Goal: Information Seeking & Learning: Learn about a topic

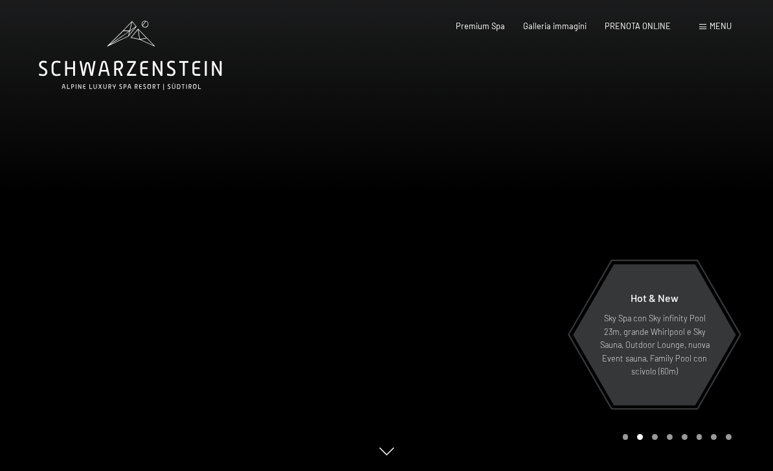
click at [713, 31] on div "Menu" at bounding box center [715, 27] width 32 height 12
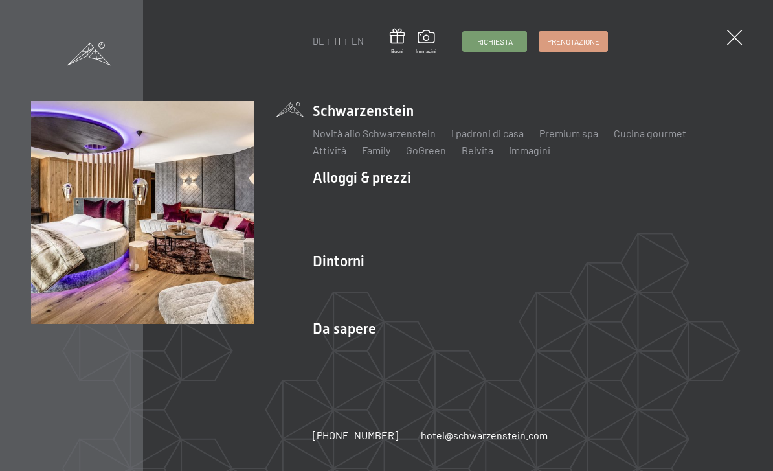
click at [435, 204] on link "Camere & prezzi" at bounding box center [427, 200] width 74 height 12
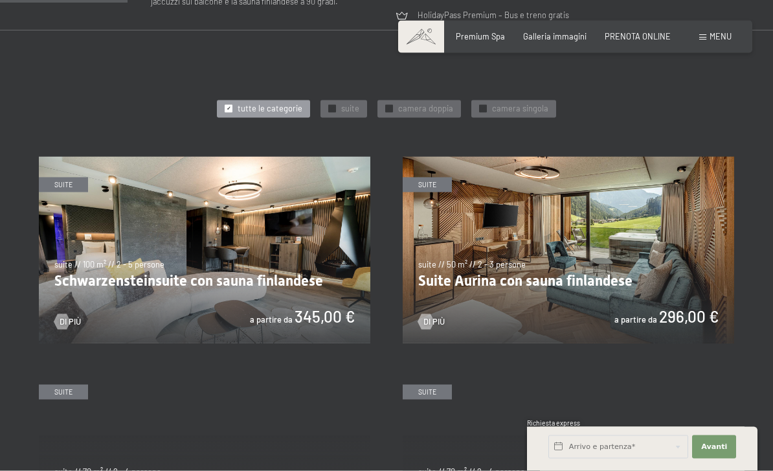
scroll to position [611, 0]
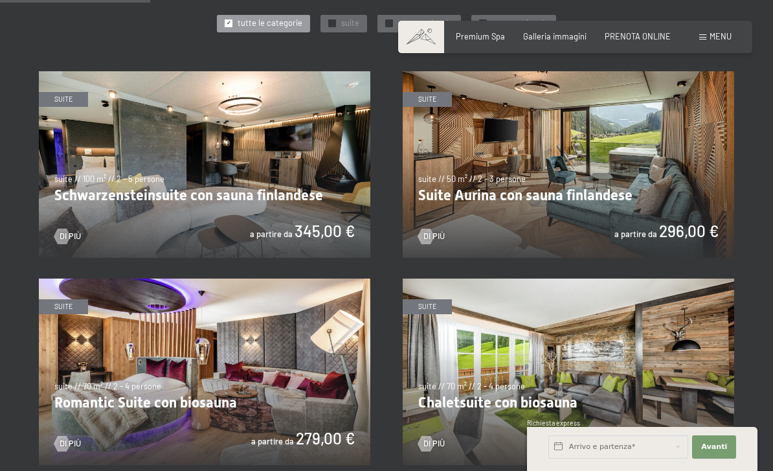
click at [576, 188] on img at bounding box center [568, 164] width 331 height 186
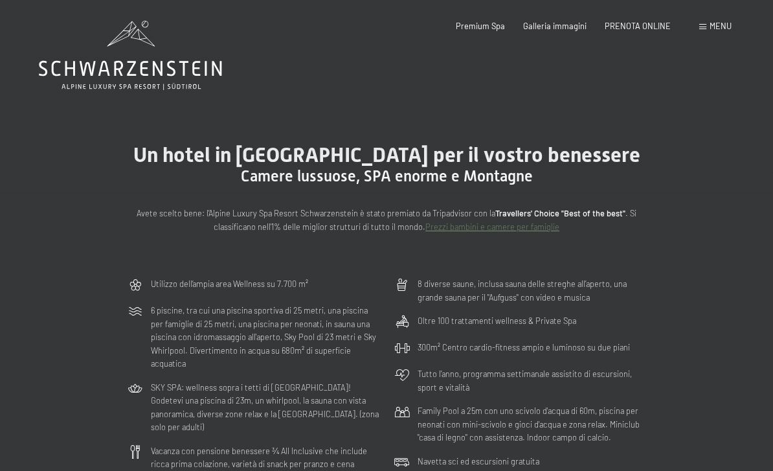
click at [554, 139] on div "Un hotel in Alto Adige per il vostro benessere Camere lussuose, SPA enorme e Mo…" at bounding box center [386, 188] width 773 height 168
click at [707, 30] on div "Menu" at bounding box center [715, 27] width 32 height 12
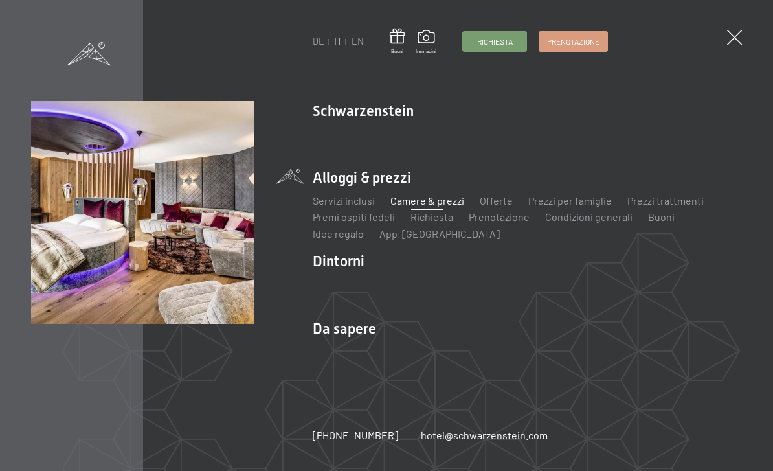
click at [427, 207] on link "Camere & prezzi" at bounding box center [427, 200] width 74 height 12
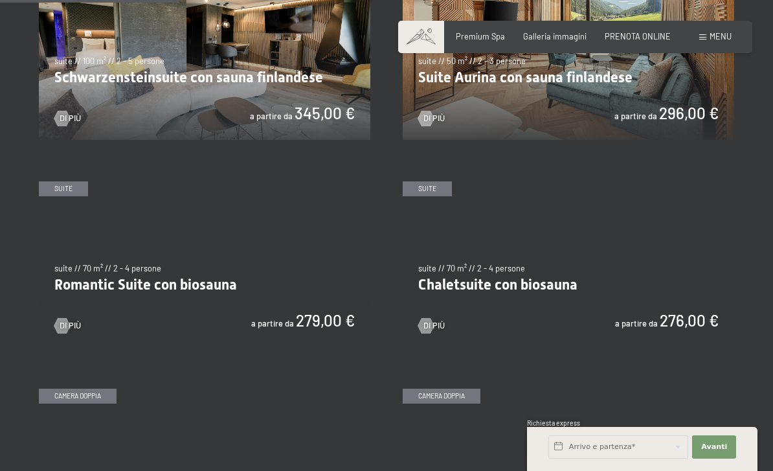
scroll to position [728, 0]
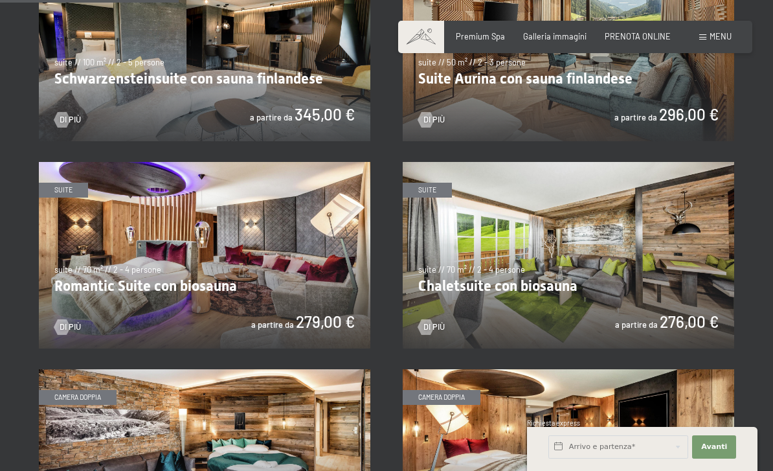
click at [638, 279] on img at bounding box center [568, 255] width 331 height 186
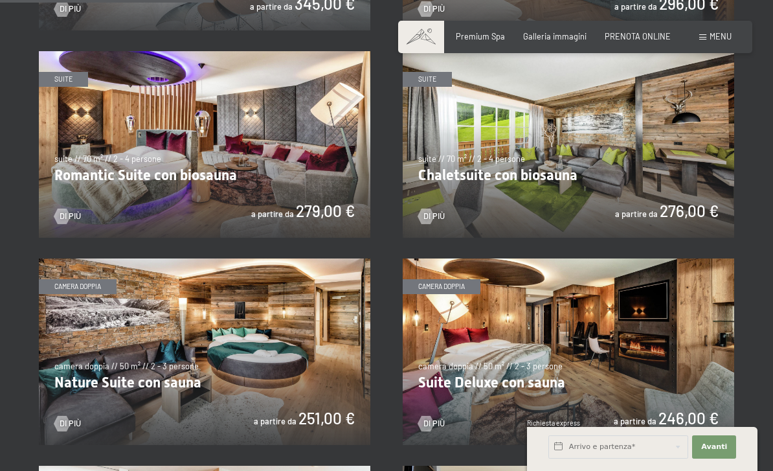
scroll to position [868, 0]
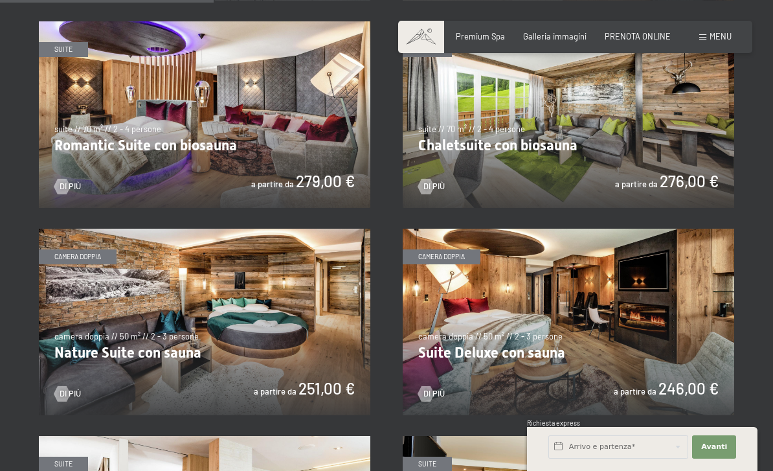
click at [678, 358] on img at bounding box center [568, 322] width 331 height 186
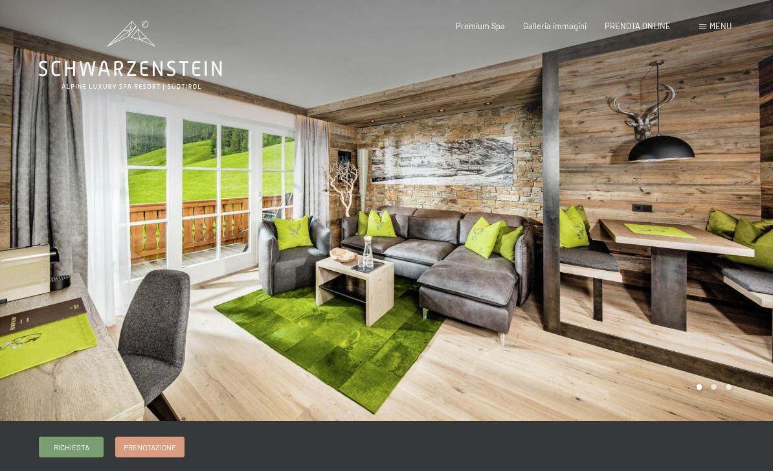
click at [716, 392] on div at bounding box center [579, 210] width 386 height 421
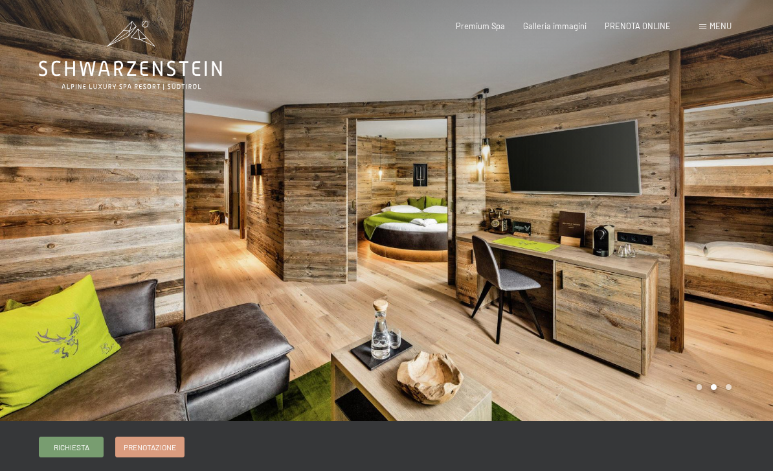
click at [718, 391] on div at bounding box center [579, 210] width 386 height 421
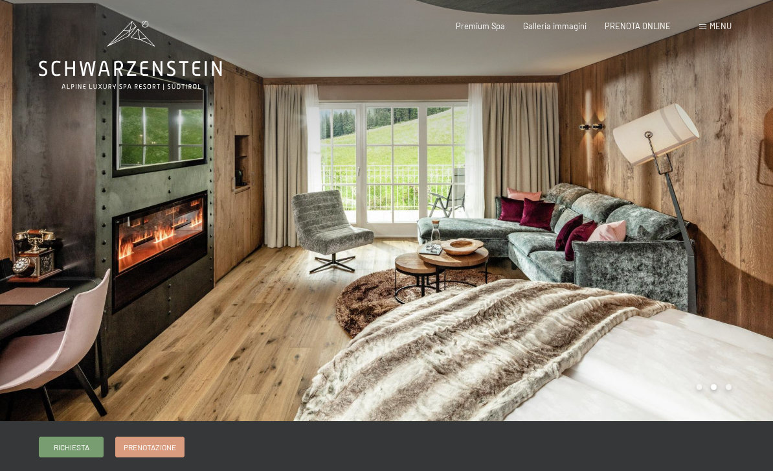
click at [633, 370] on div at bounding box center [579, 210] width 386 height 421
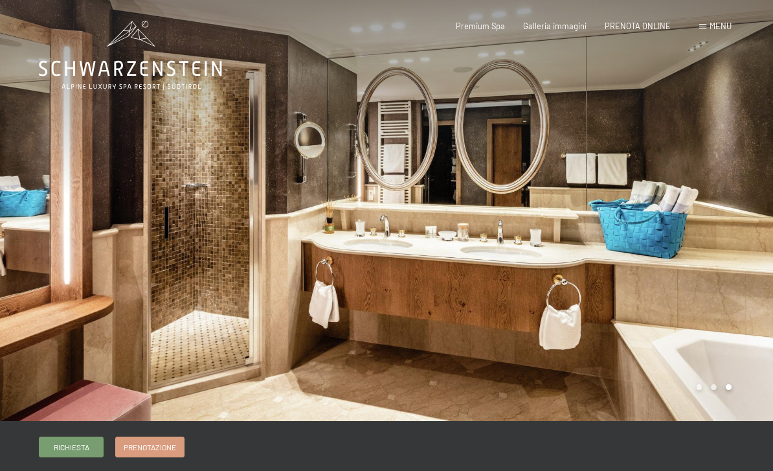
click at [707, 28] on div "Menu" at bounding box center [715, 27] width 32 height 12
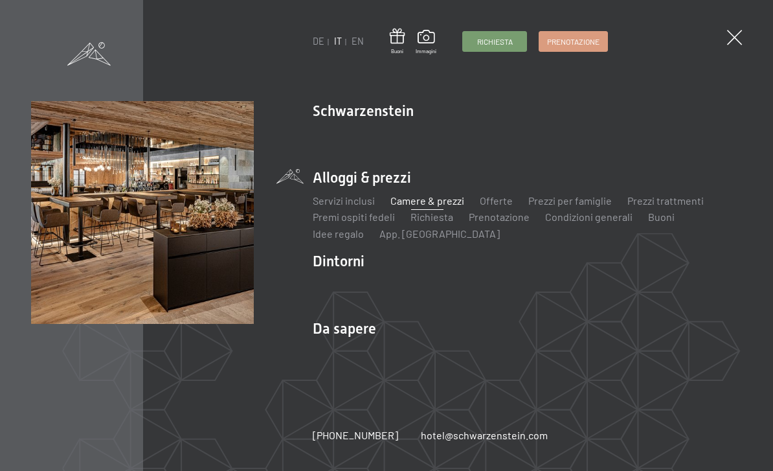
click at [392, 139] on link "Novità allo Schwarzenstein" at bounding box center [374, 133] width 123 height 12
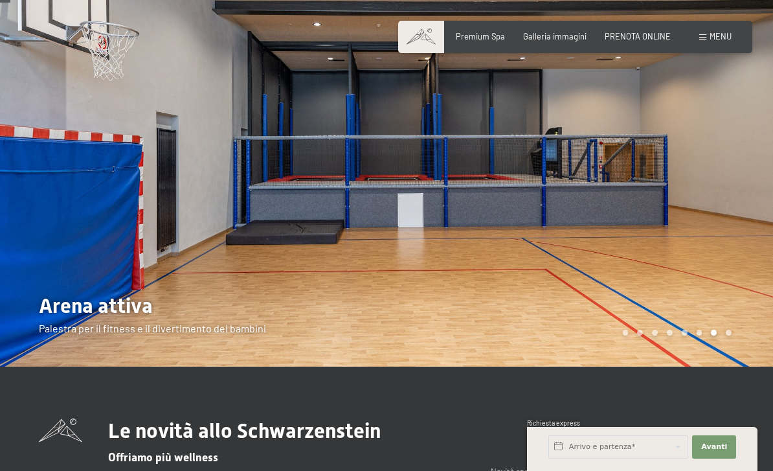
scroll to position [45, 0]
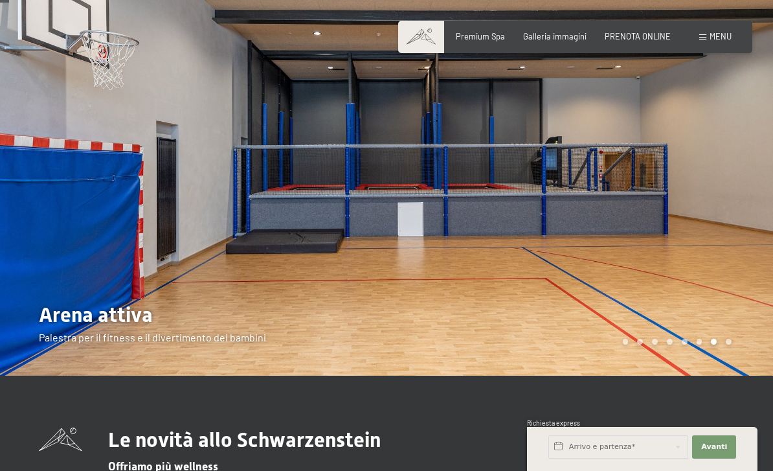
click at [571, 302] on div at bounding box center [579, 165] width 386 height 421
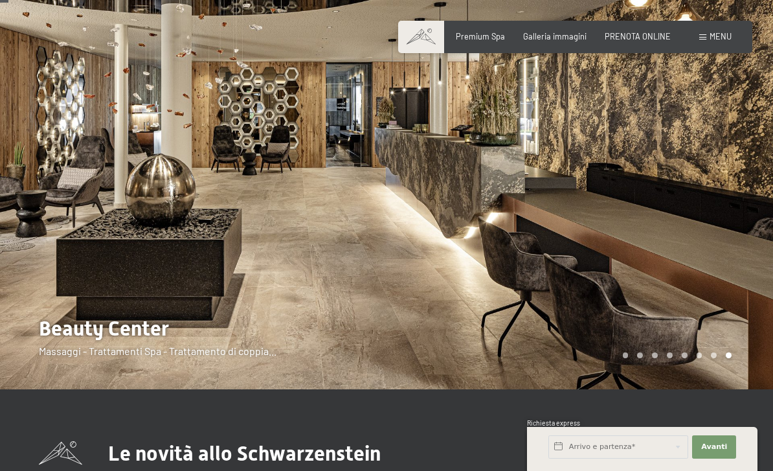
scroll to position [0, 0]
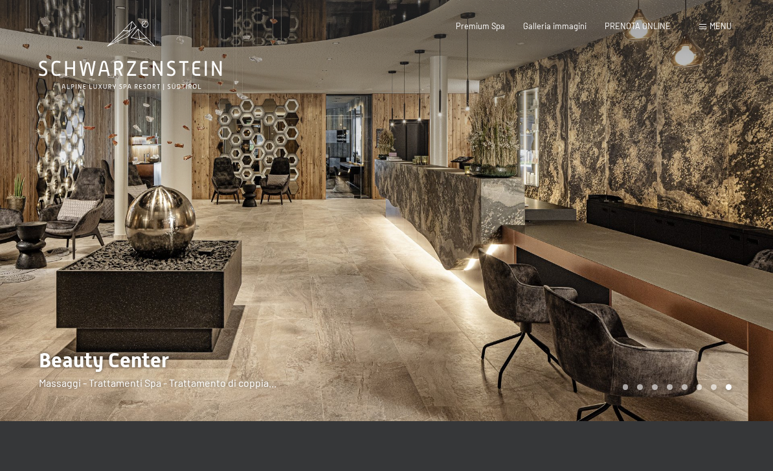
click at [659, 339] on div at bounding box center [579, 210] width 386 height 421
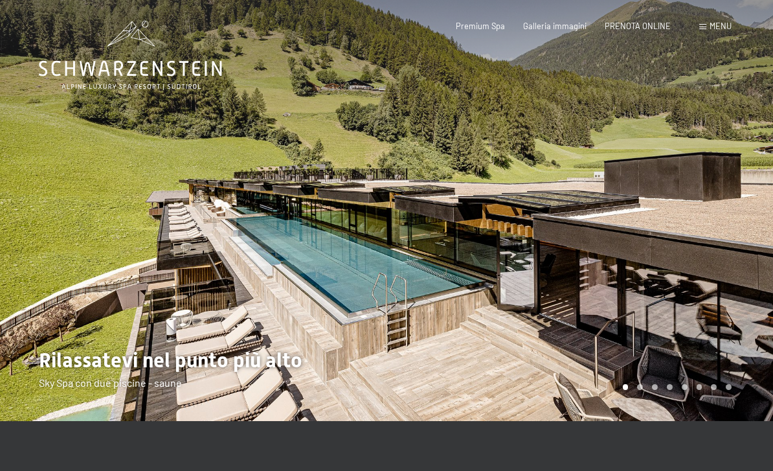
click at [623, 339] on div at bounding box center [579, 210] width 386 height 421
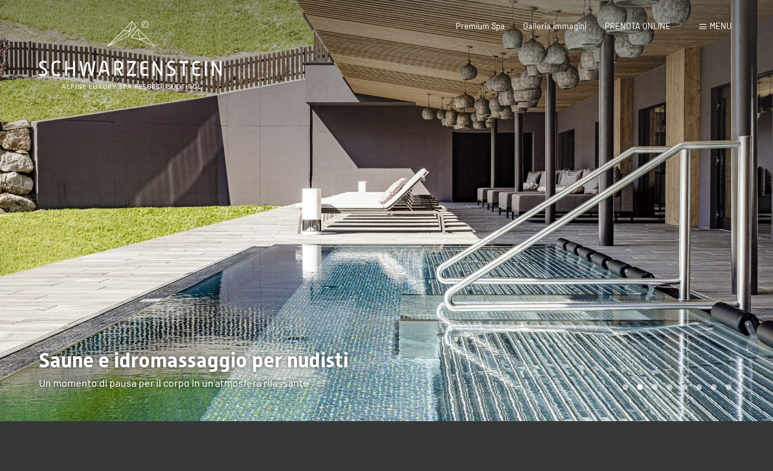
click at [640, 342] on div at bounding box center [579, 210] width 386 height 421
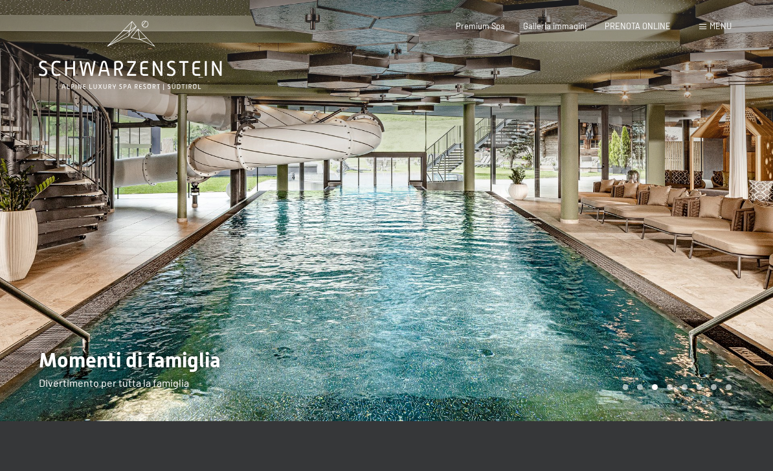
click at [675, 361] on div at bounding box center [579, 210] width 386 height 421
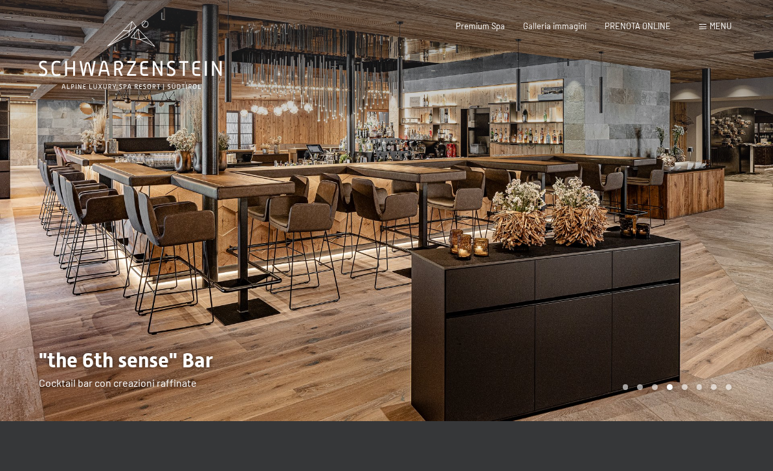
click at [679, 344] on div at bounding box center [579, 210] width 386 height 421
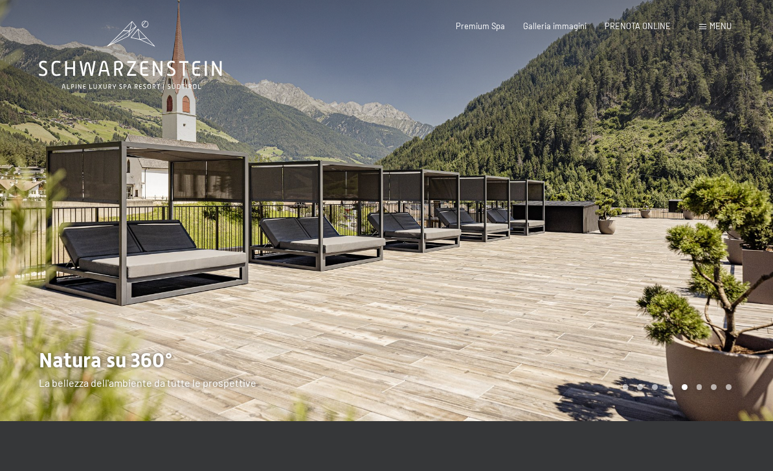
click at [666, 351] on div at bounding box center [579, 210] width 386 height 421
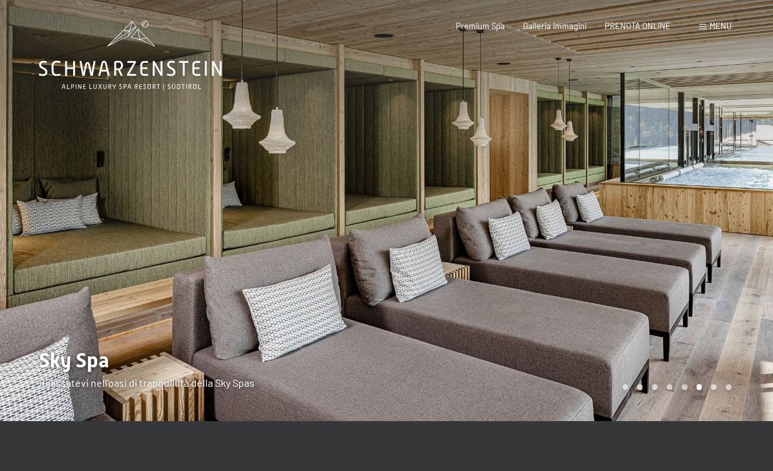
click at [676, 328] on div at bounding box center [579, 210] width 386 height 421
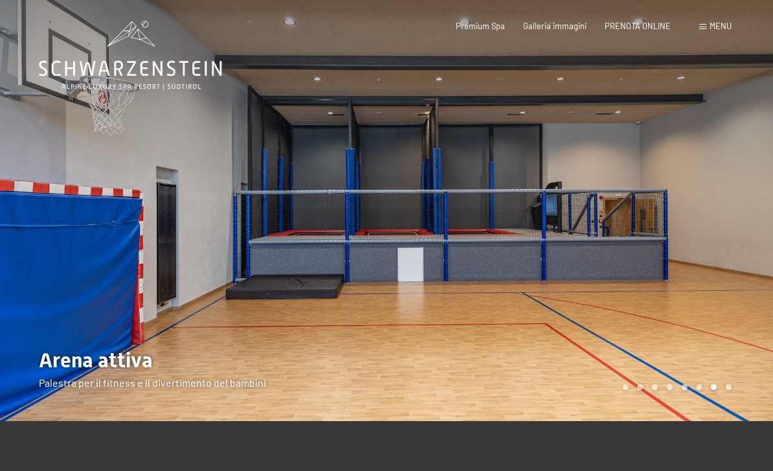
click at [667, 347] on div at bounding box center [579, 210] width 386 height 421
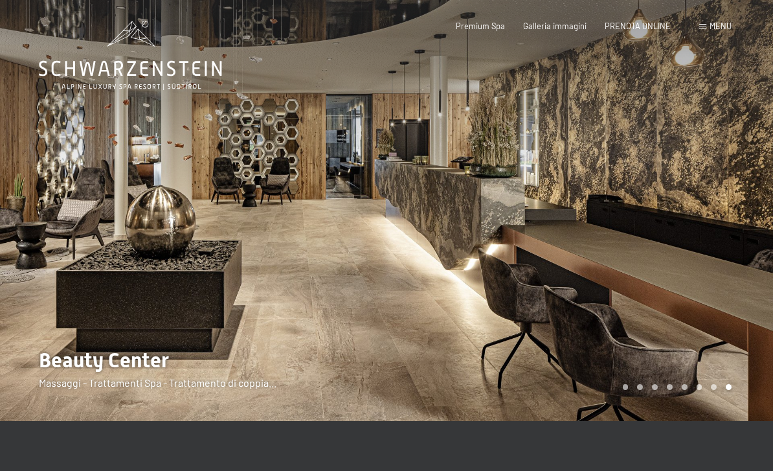
click at [670, 342] on div at bounding box center [579, 210] width 386 height 421
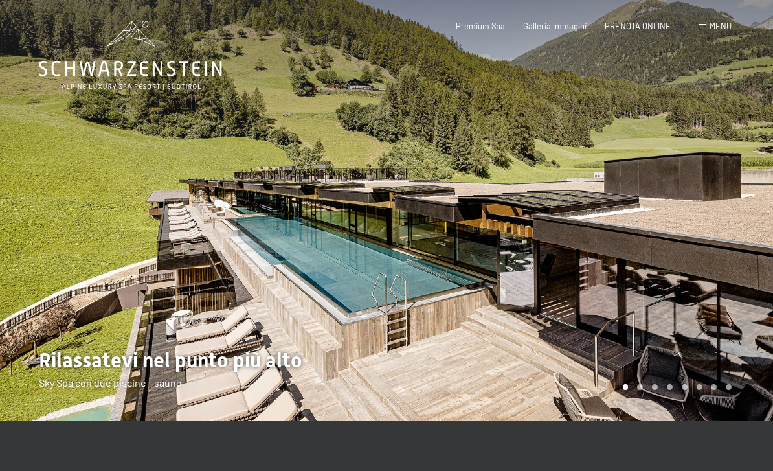
click at [700, 355] on div at bounding box center [579, 210] width 386 height 421
